Goal: Task Accomplishment & Management: Use online tool/utility

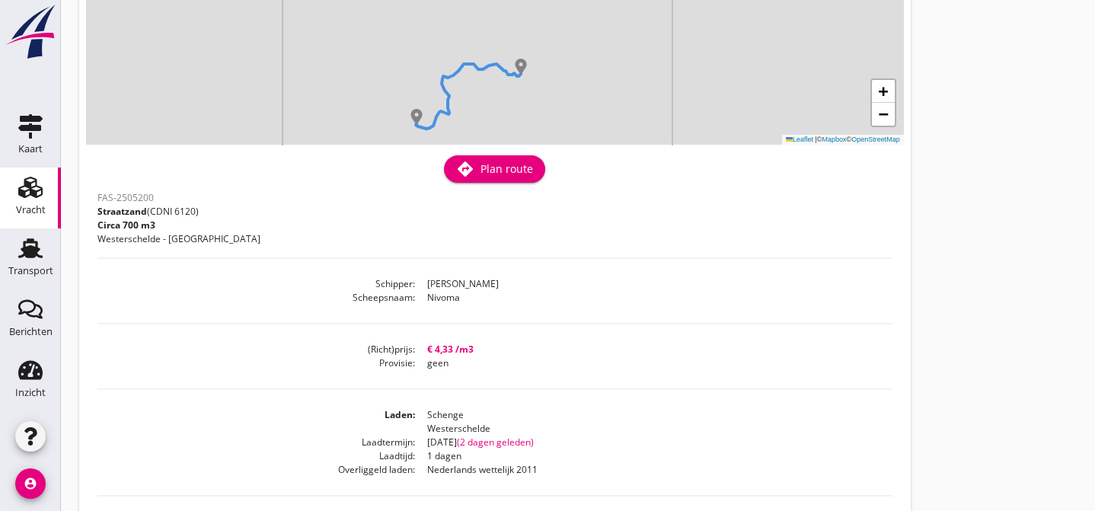
scroll to position [21, 0]
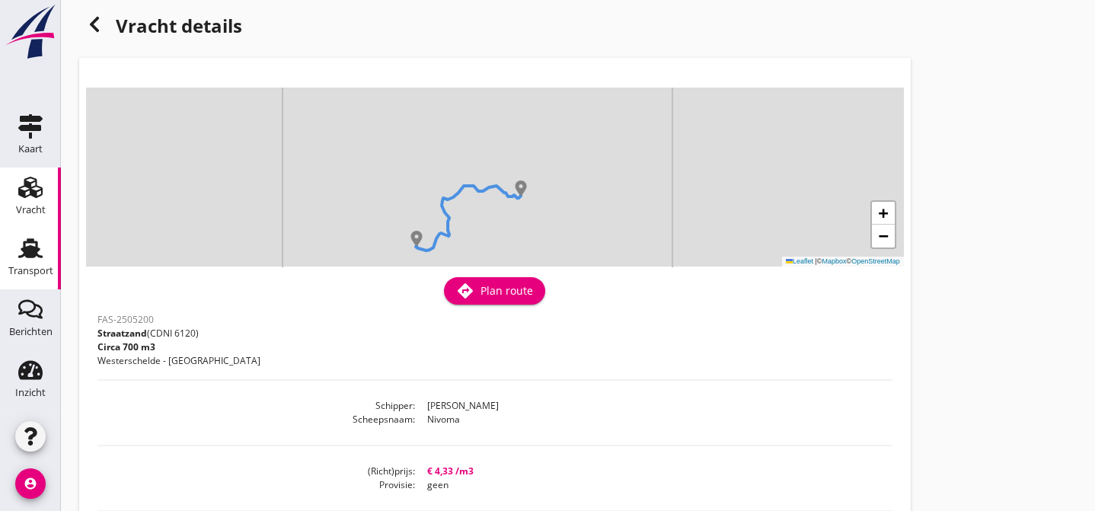
click at [40, 247] on icon "Transport" at bounding box center [30, 248] width 24 height 24
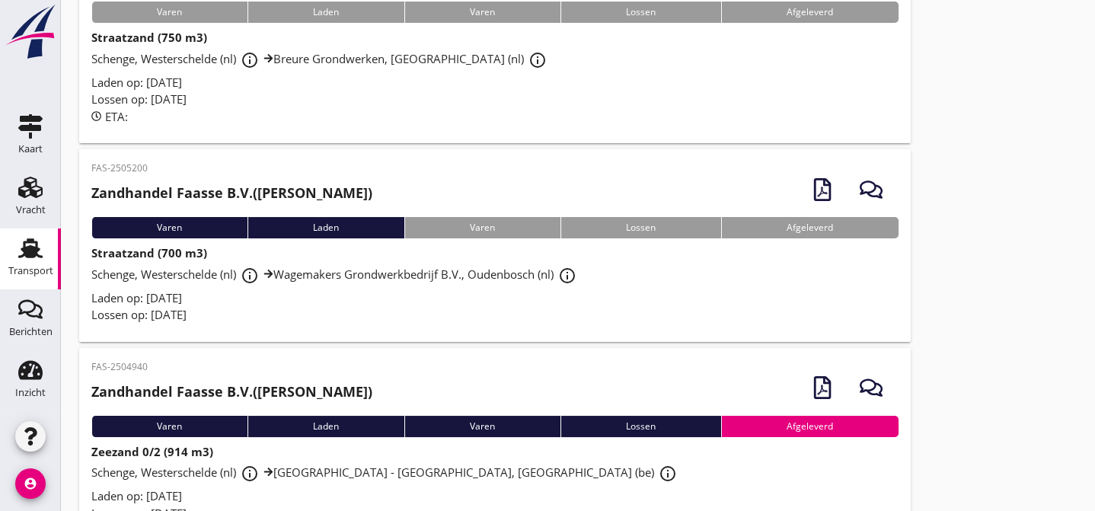
scroll to position [369, 0]
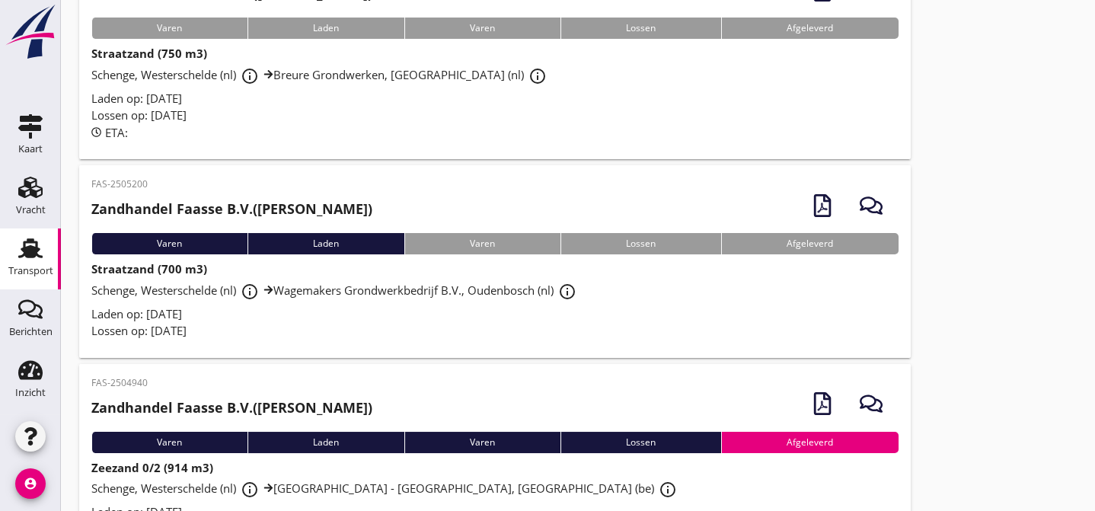
click at [437, 323] on div "Laden op: [DATE]" at bounding box center [494, 314] width 807 height 18
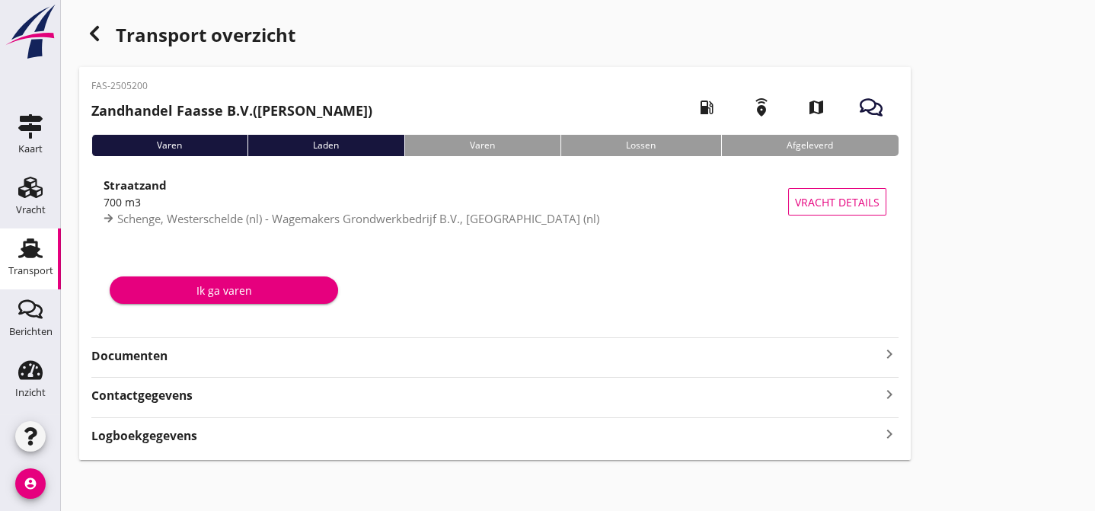
click at [288, 360] on strong "Documenten" at bounding box center [485, 356] width 789 height 18
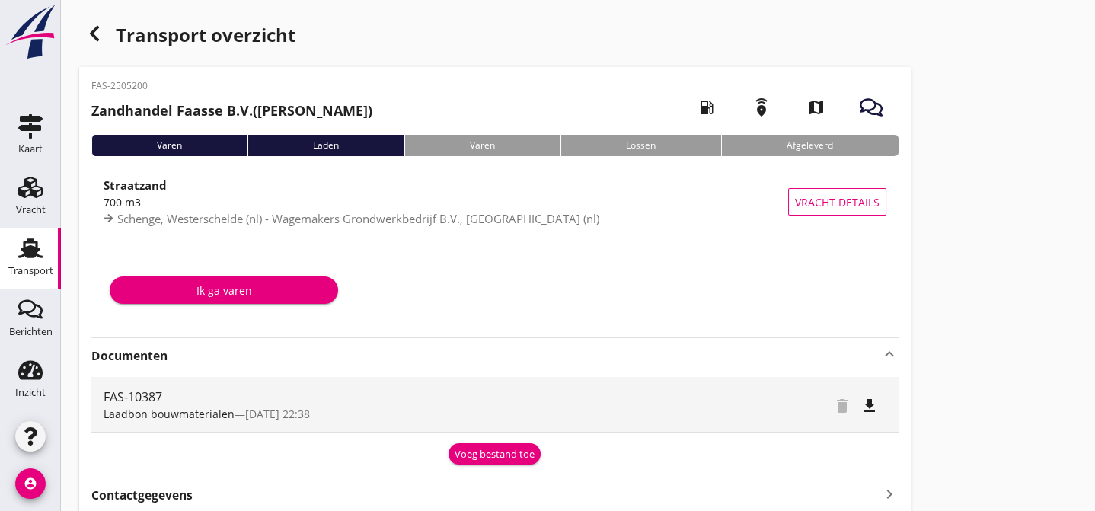
click at [500, 452] on div "Voeg bestand toe" at bounding box center [494, 454] width 80 height 15
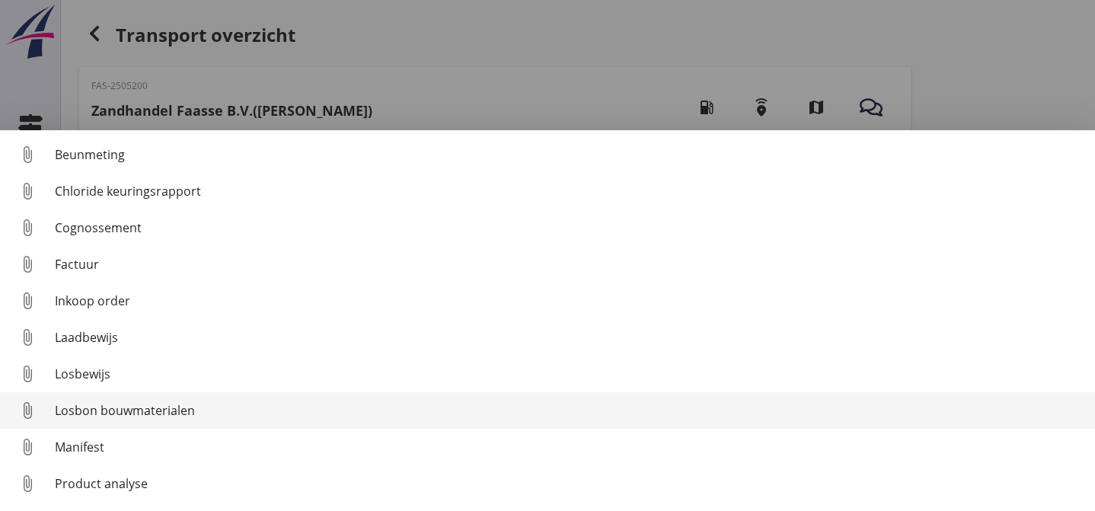
click at [259, 403] on div "Losbon bouwmaterialen" at bounding box center [569, 410] width 1028 height 18
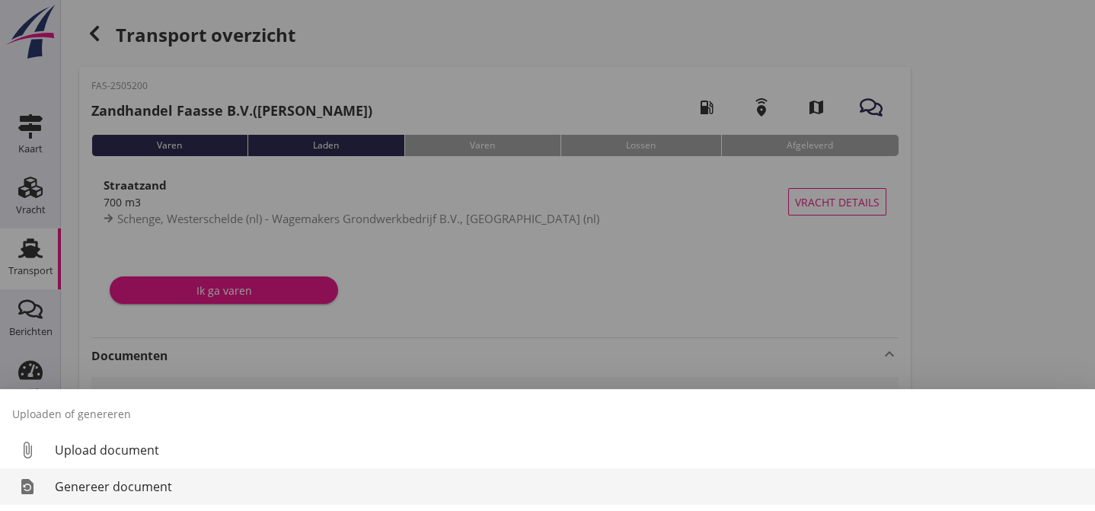
click at [217, 486] on div "Genereer document" at bounding box center [569, 486] width 1028 height 18
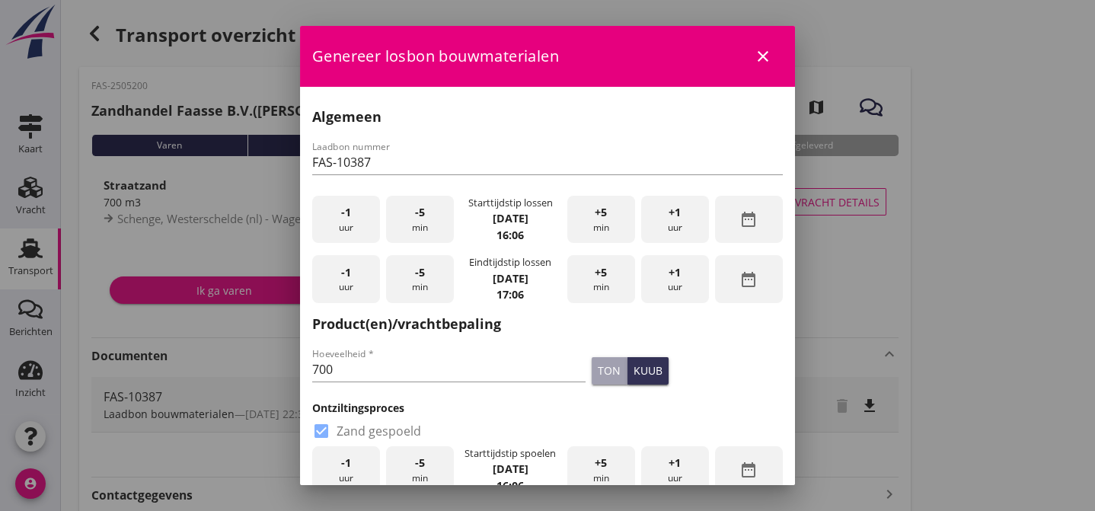
click at [346, 212] on span "-1" at bounding box center [346, 212] width 10 height 17
click at [358, 371] on input "700" at bounding box center [448, 369] width 273 height 24
type input "723"
click at [633, 365] on div "kuub" at bounding box center [647, 370] width 29 height 16
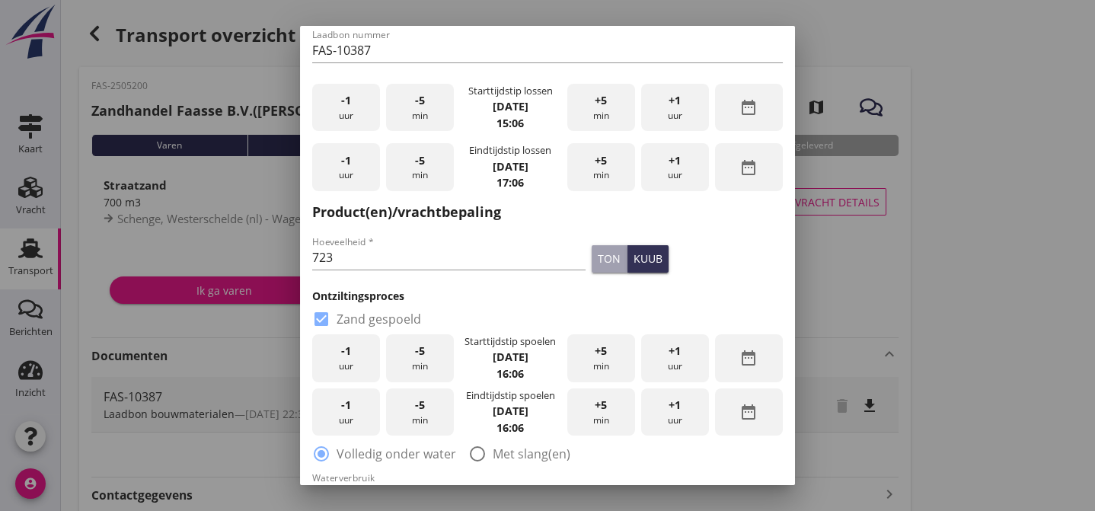
scroll to position [139, 0]
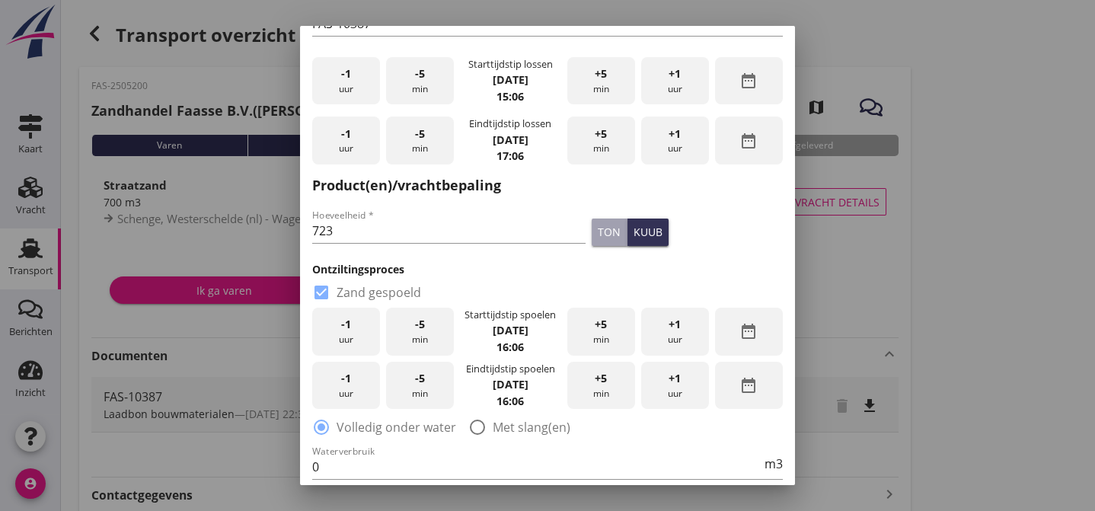
click at [341, 328] on span "-1" at bounding box center [346, 324] width 10 height 17
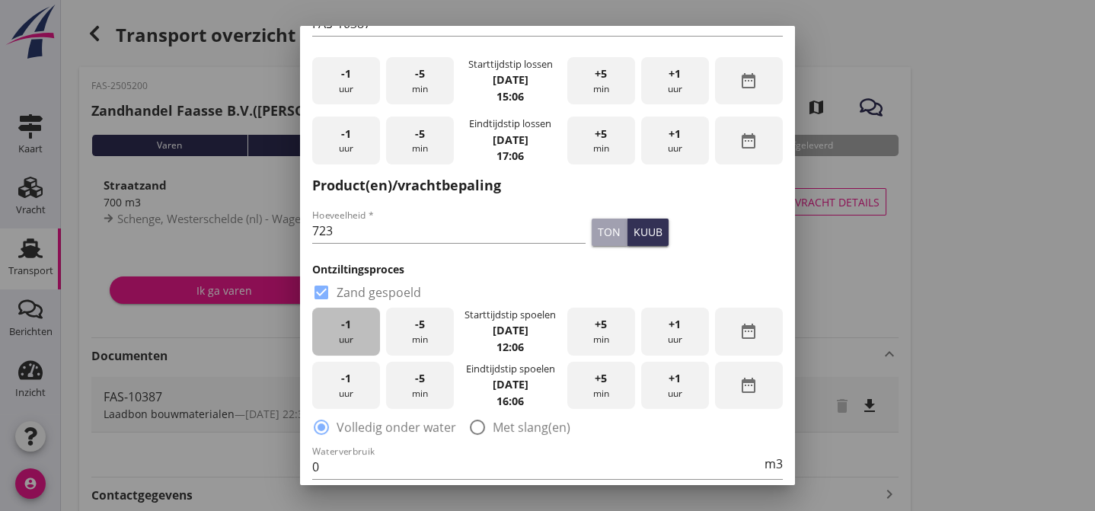
click at [341, 328] on span "-1" at bounding box center [346, 324] width 10 height 17
click at [341, 384] on span "-1" at bounding box center [346, 378] width 10 height 17
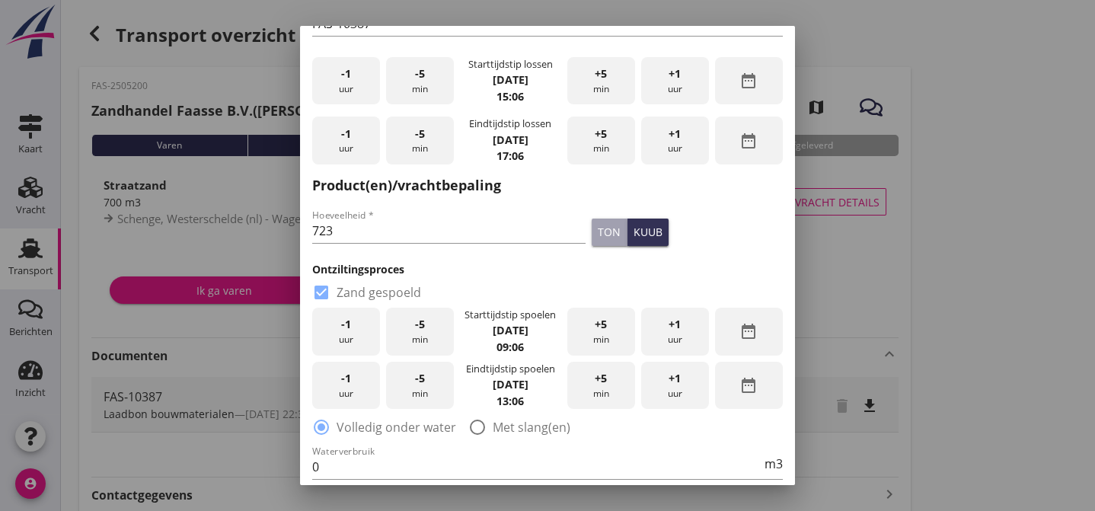
click at [341, 384] on span "-1" at bounding box center [346, 378] width 10 height 17
click at [479, 422] on div at bounding box center [477, 427] width 26 height 26
radio input "false"
radio input "true"
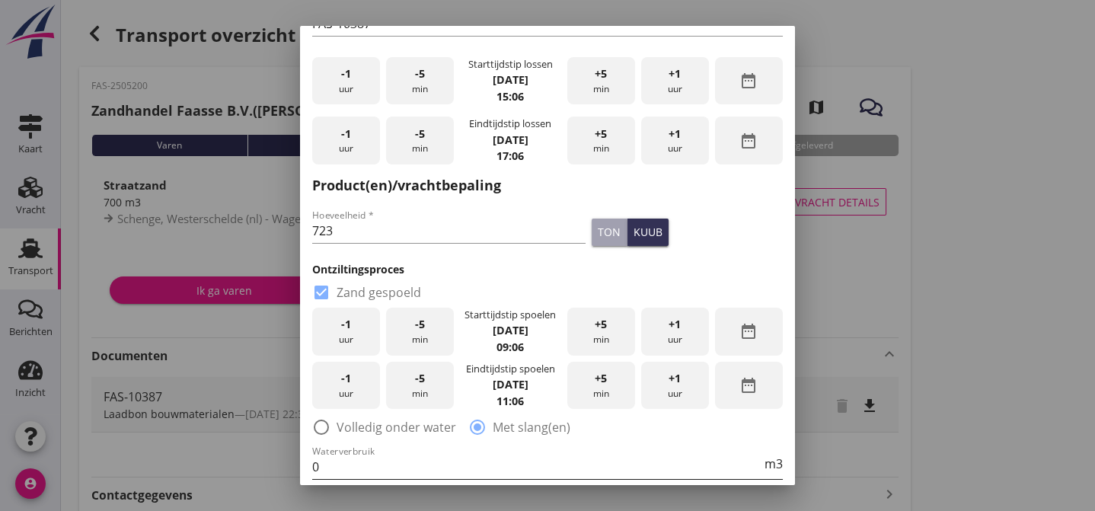
click at [335, 463] on input "0" at bounding box center [536, 466] width 449 height 24
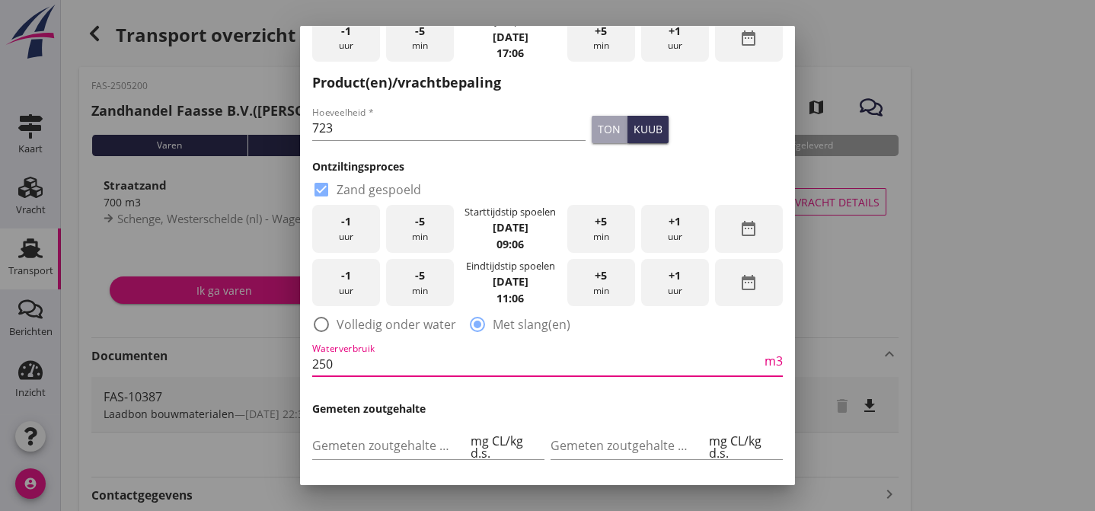
scroll to position [276, 0]
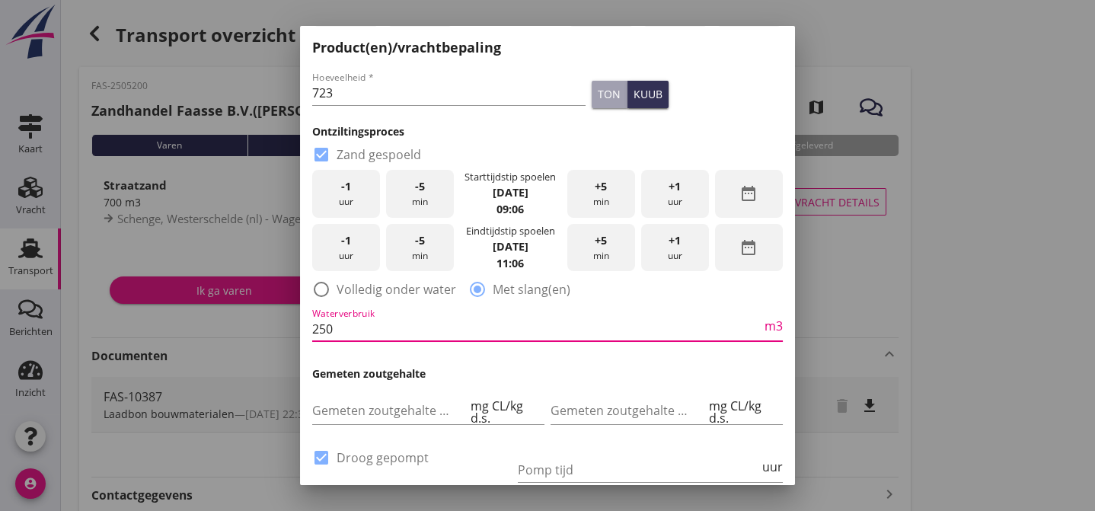
type input "250"
click at [655, 384] on div "Gemeten zoutgehalte achterbeun mg CL/kg d.s." at bounding box center [666, 411] width 238 height 61
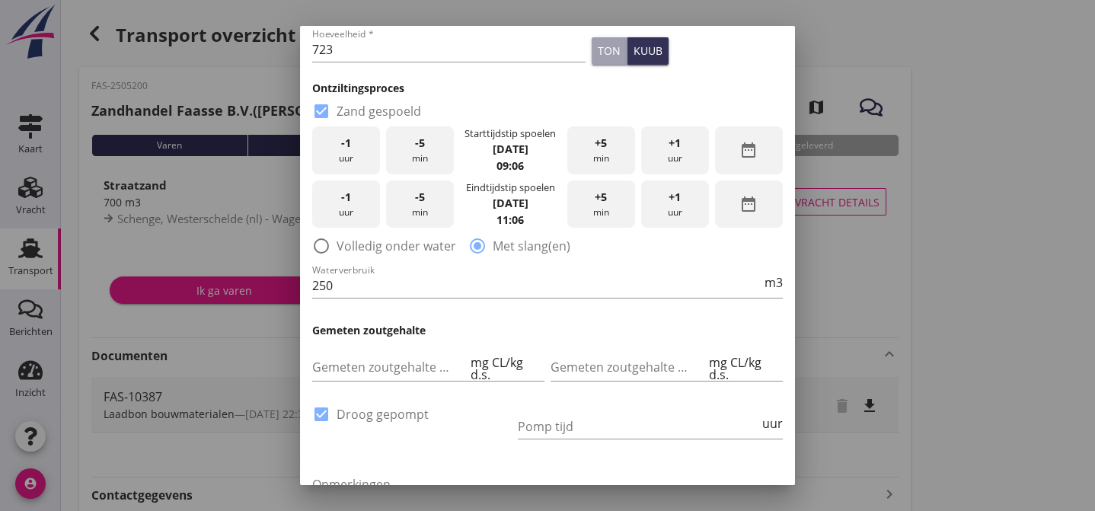
scroll to position [415, 0]
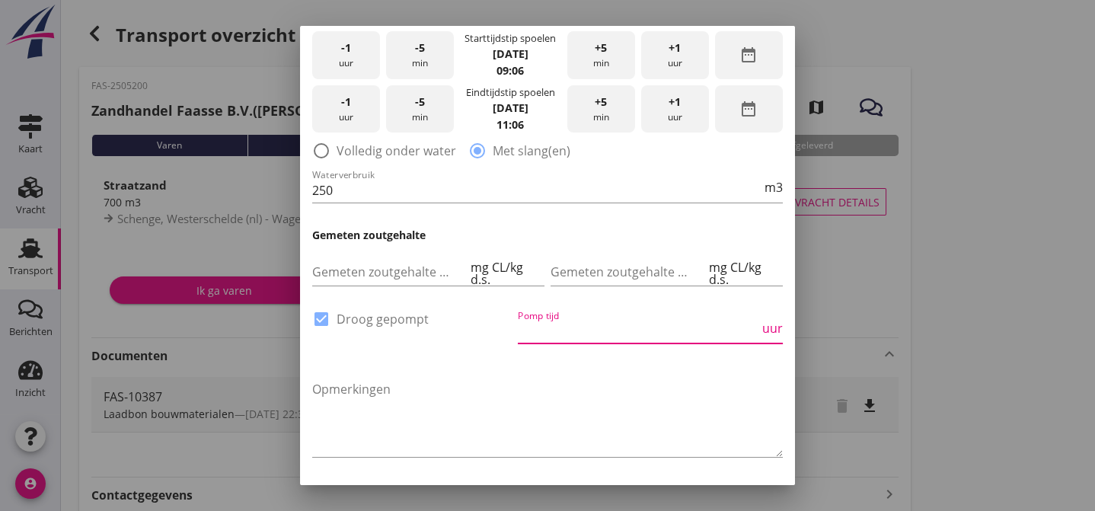
click at [526, 329] on input "Pomp tijd" at bounding box center [638, 331] width 241 height 24
type input "3"
click at [480, 368] on div "Opmerkingen" at bounding box center [547, 420] width 470 height 104
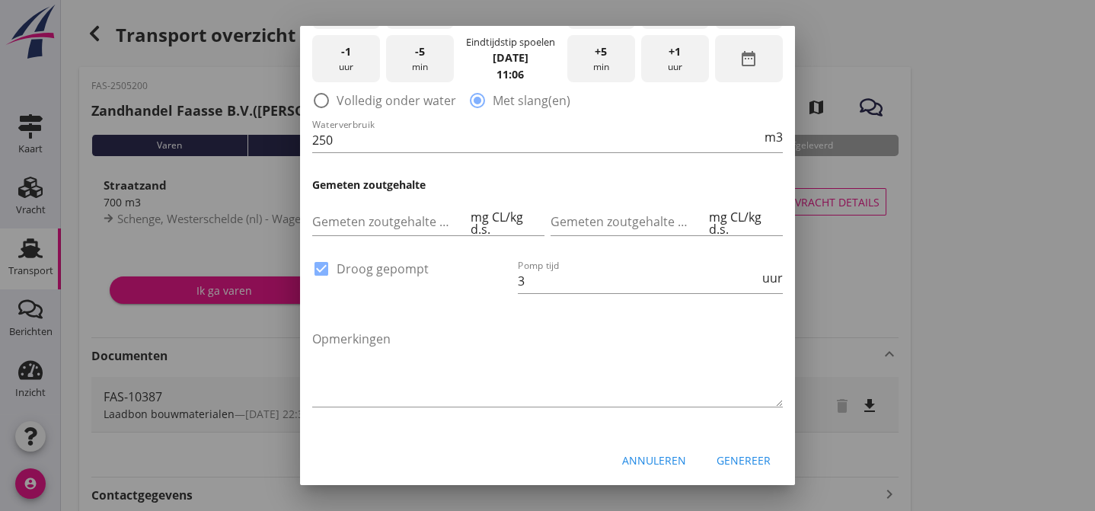
click at [723, 455] on div "Genereer" at bounding box center [743, 460] width 54 height 16
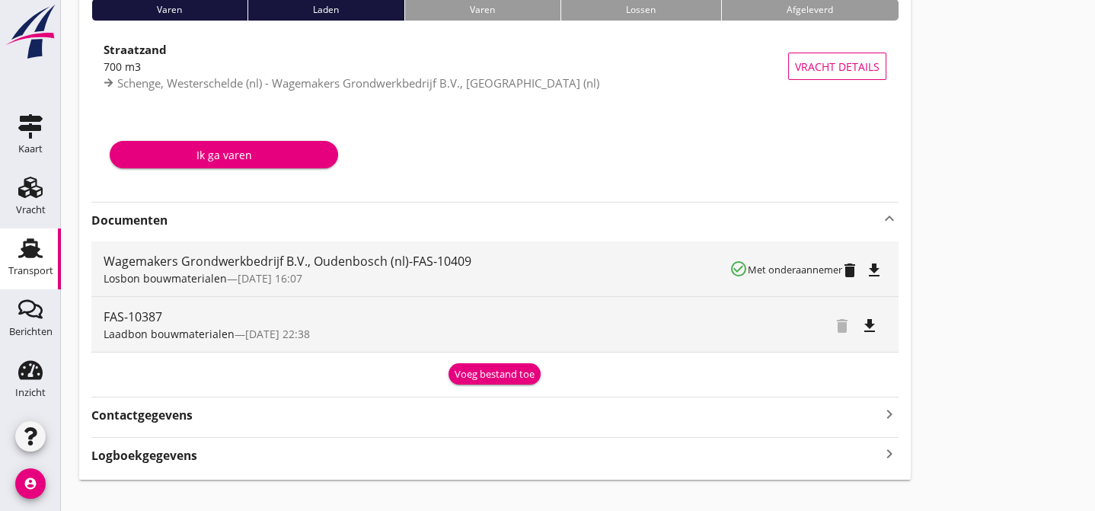
scroll to position [139, 0]
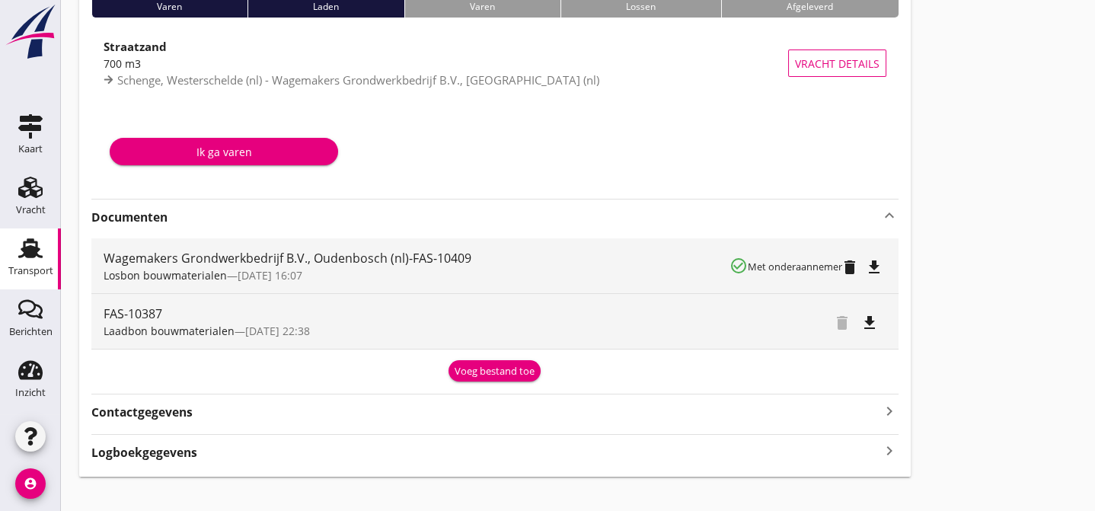
click at [875, 266] on icon "file_download" at bounding box center [874, 267] width 18 height 18
